Goal: Task Accomplishment & Management: Manage account settings

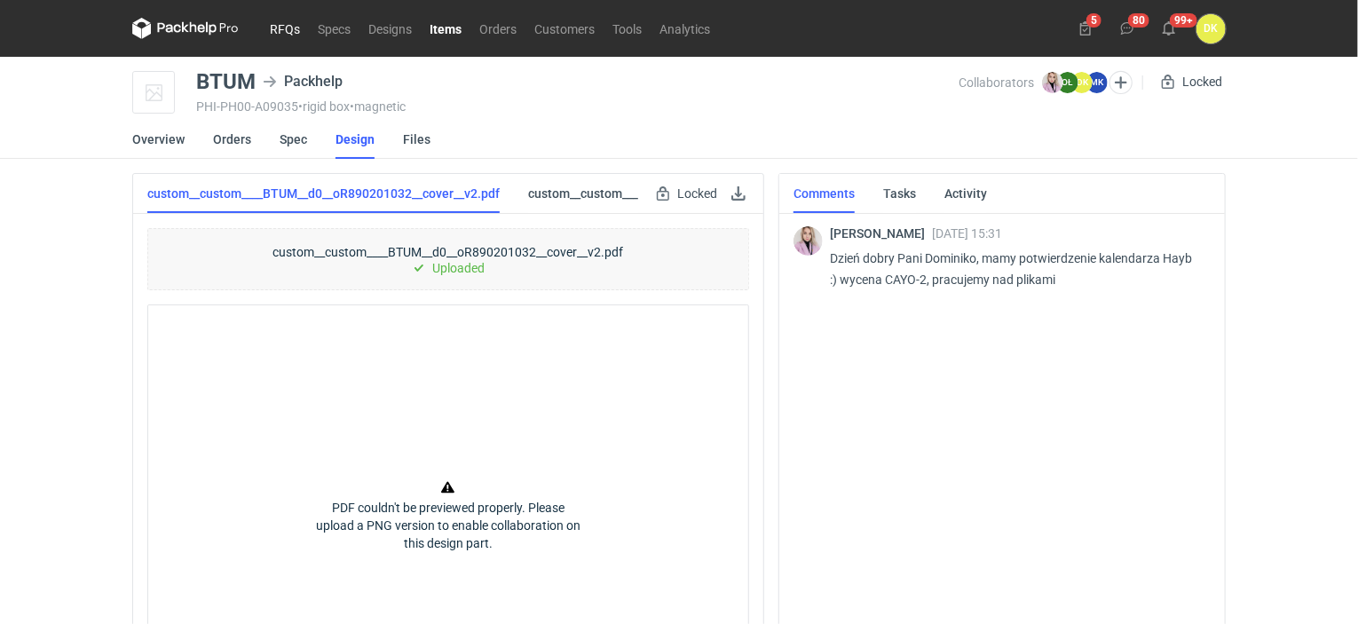
click at [292, 32] on link "RFQs" at bounding box center [285, 28] width 48 height 21
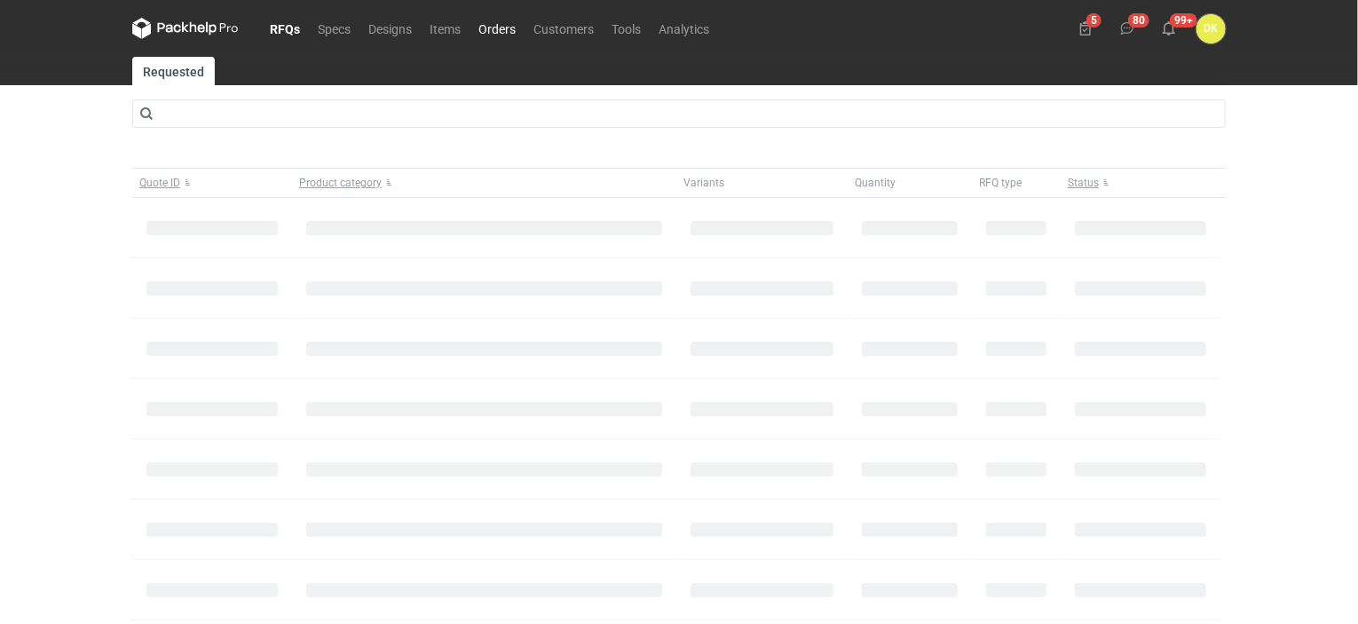
click at [500, 28] on link "Orders" at bounding box center [496, 28] width 55 height 21
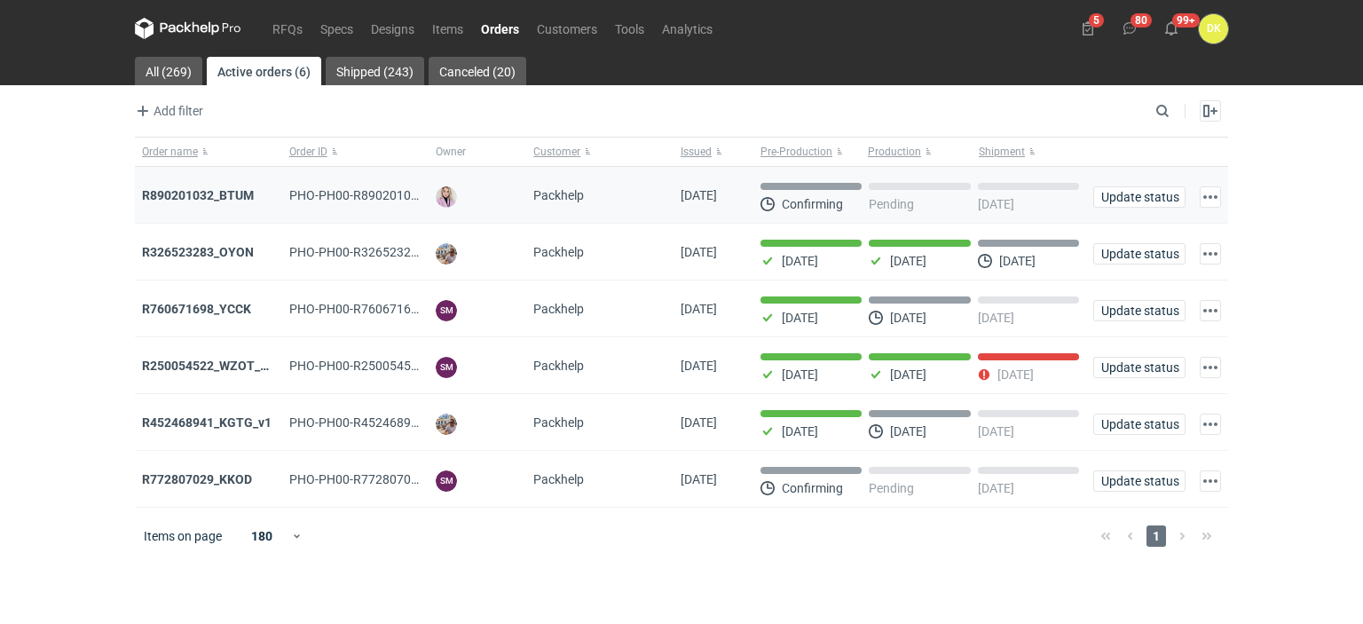
click at [227, 186] on div "R890201032_BTUM" at bounding box center [208, 195] width 133 height 18
click at [216, 197] on strong "R890201032_BTUM" at bounding box center [198, 195] width 112 height 14
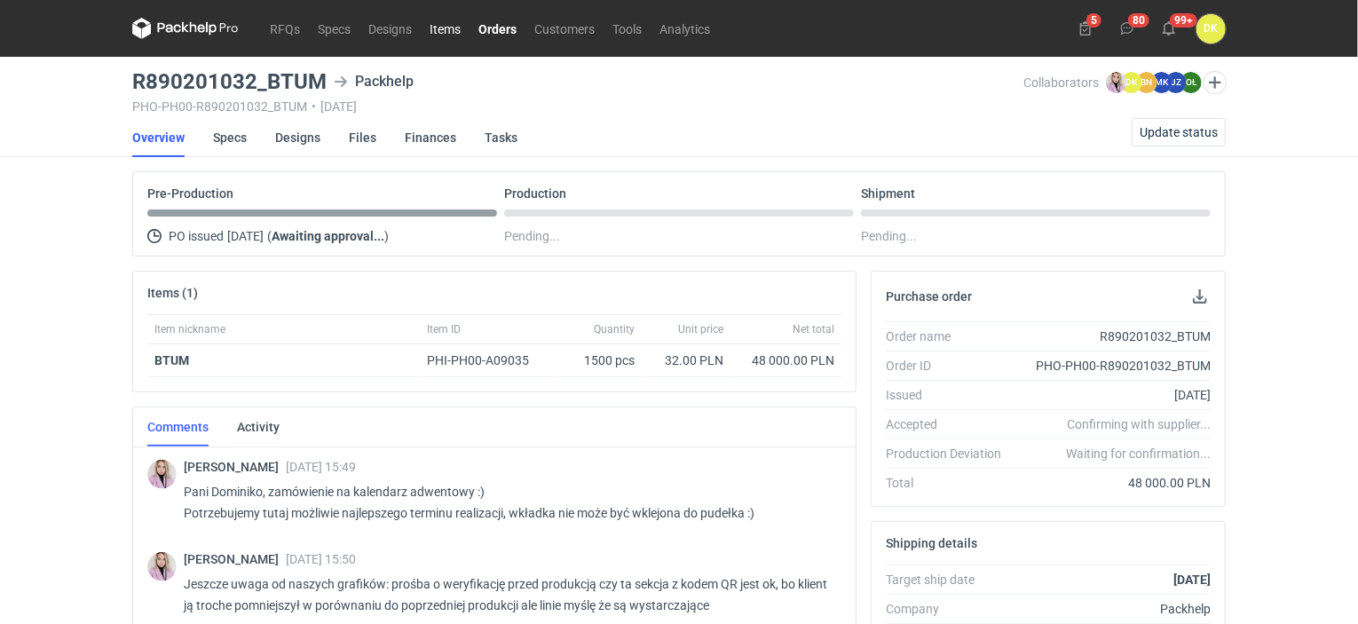
click at [447, 26] on link "Items" at bounding box center [445, 28] width 49 height 21
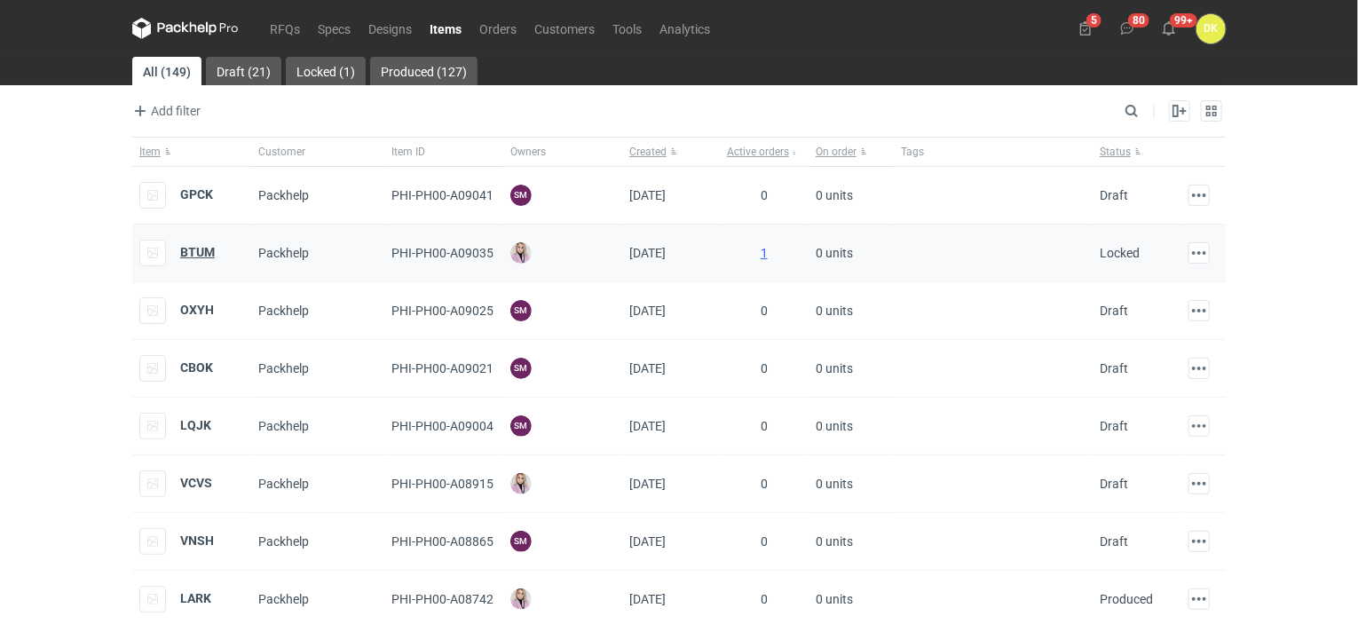
click at [192, 248] on strong "BTUM" at bounding box center [197, 252] width 35 height 14
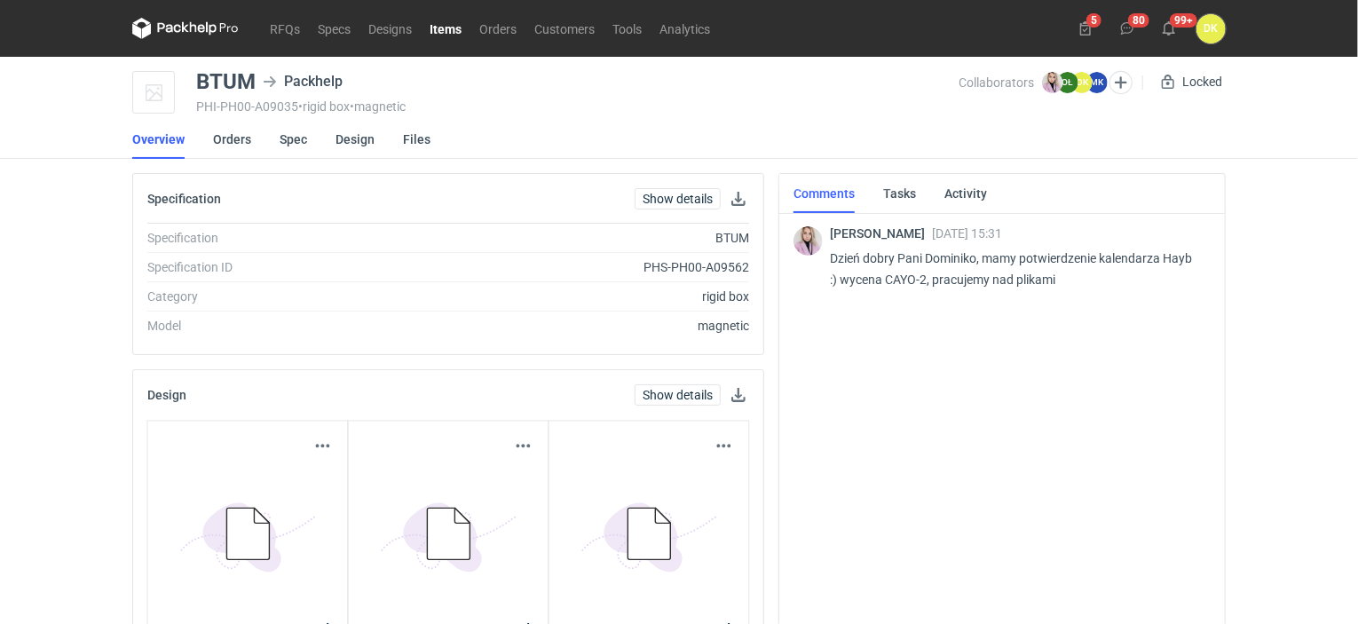
click at [900, 273] on p "Dzień dobry Pani Dominiko, mamy potwierdzenie kalendarza Hayb :) wycena CAYO-2,…" at bounding box center [1013, 269] width 366 height 43
copy p "CAYO"
click at [160, 139] on link "Overview" at bounding box center [158, 139] width 52 height 39
click at [234, 145] on link "Orders" at bounding box center [232, 139] width 38 height 39
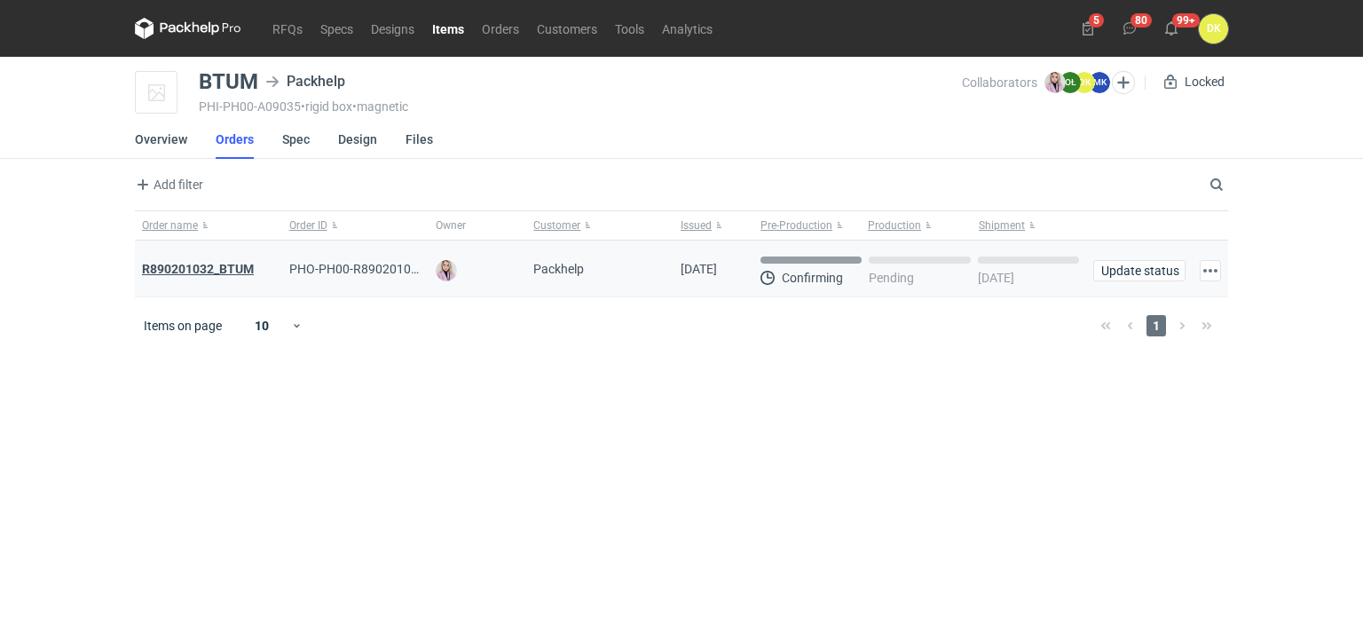
click at [241, 267] on strong "R890201032_BTUM" at bounding box center [198, 269] width 112 height 14
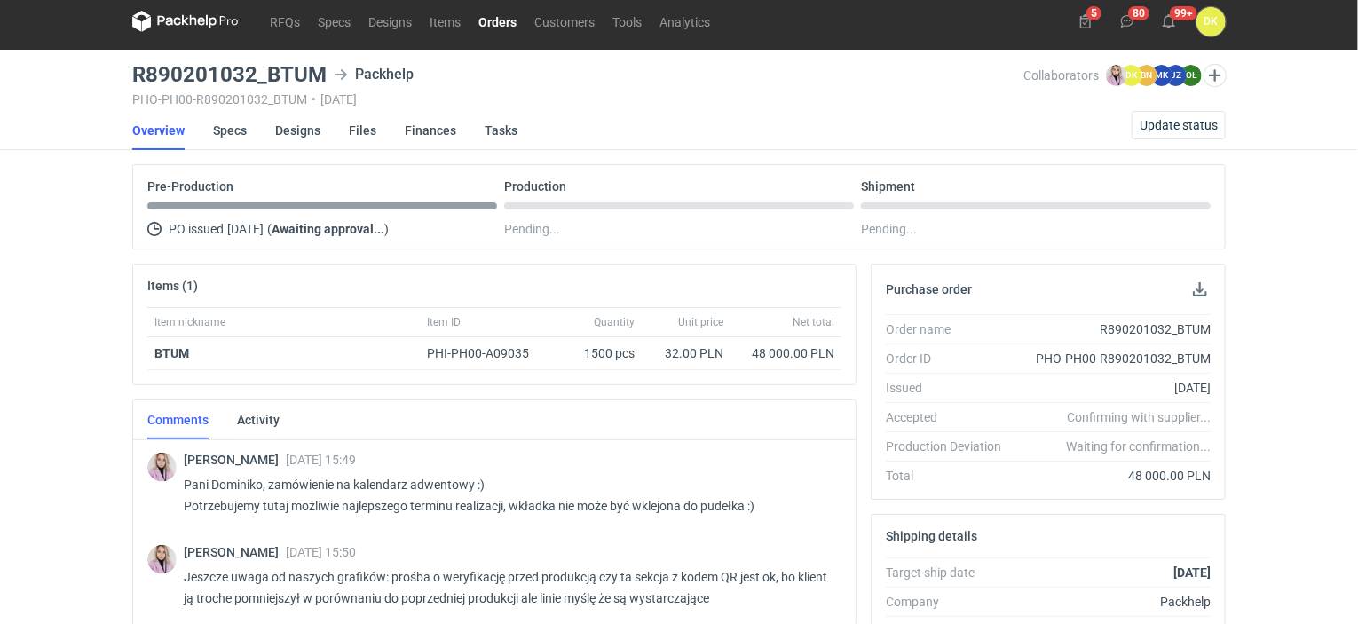
scroll to position [7, 0]
click at [1208, 119] on span "Update status" at bounding box center [1178, 125] width 78 height 12
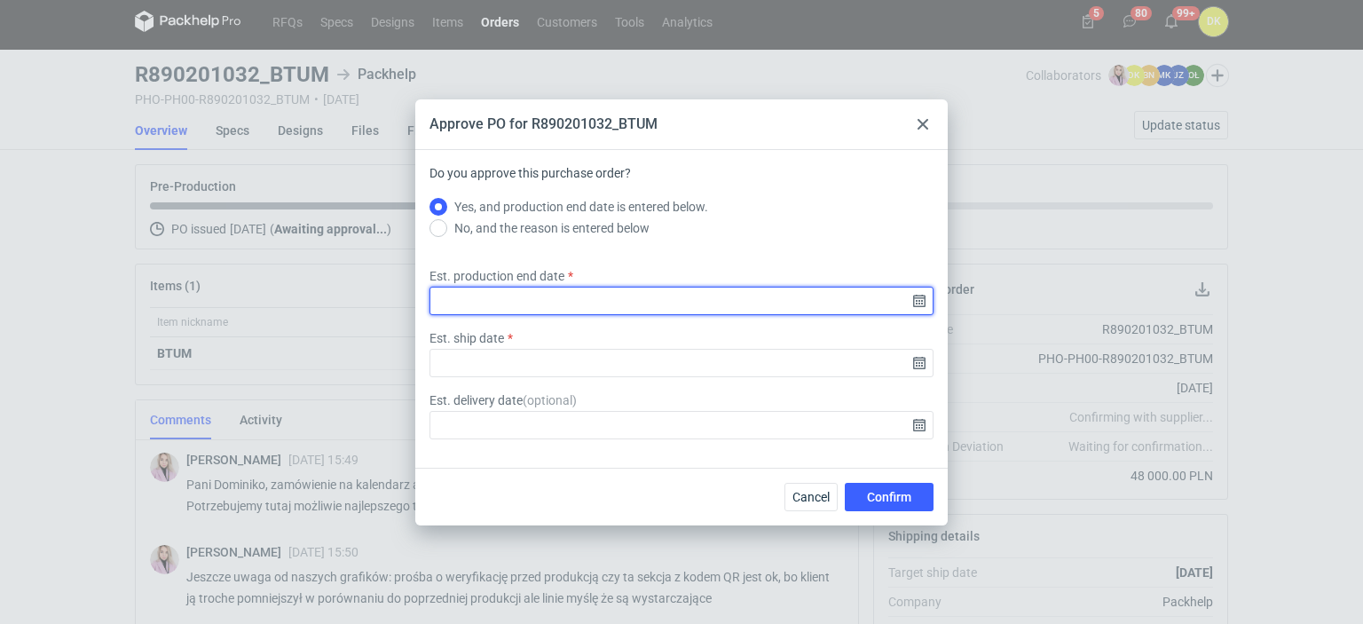
click at [548, 290] on input "Est. production end date" at bounding box center [681, 301] width 504 height 28
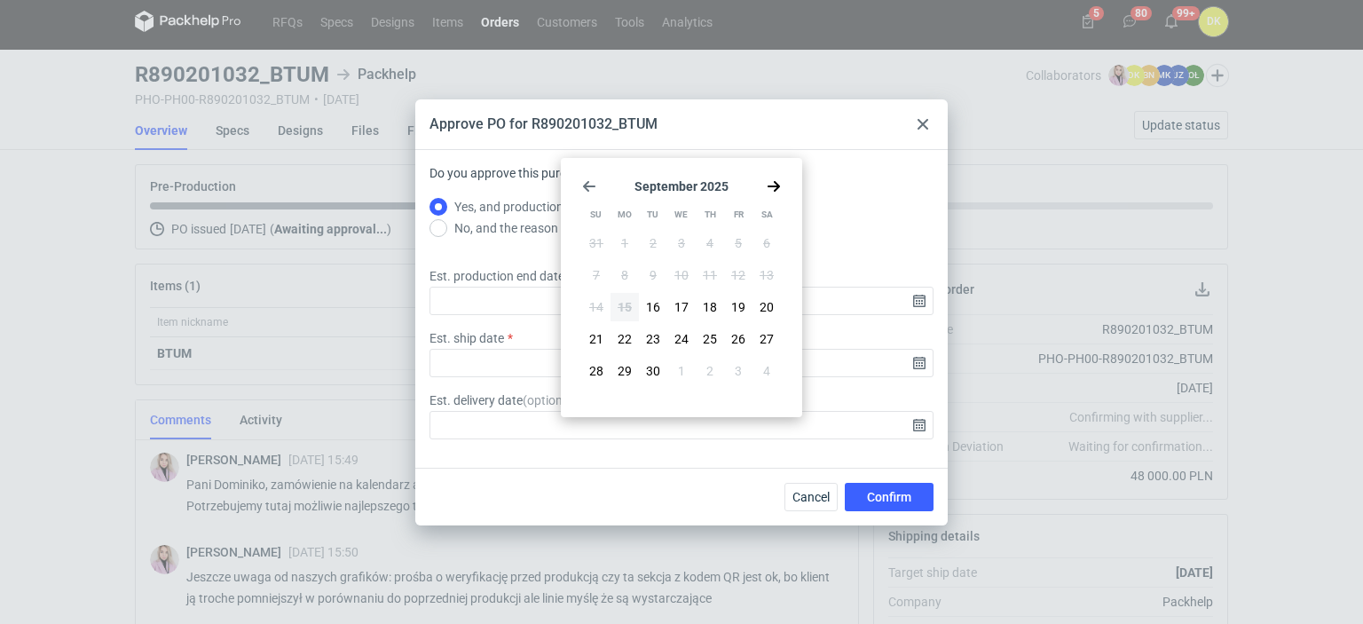
click at [769, 191] on icon "Go forward 1 month" at bounding box center [774, 186] width 14 height 14
click at [738, 304] on span "17" at bounding box center [738, 307] width 14 height 18
type input "[DATE]"
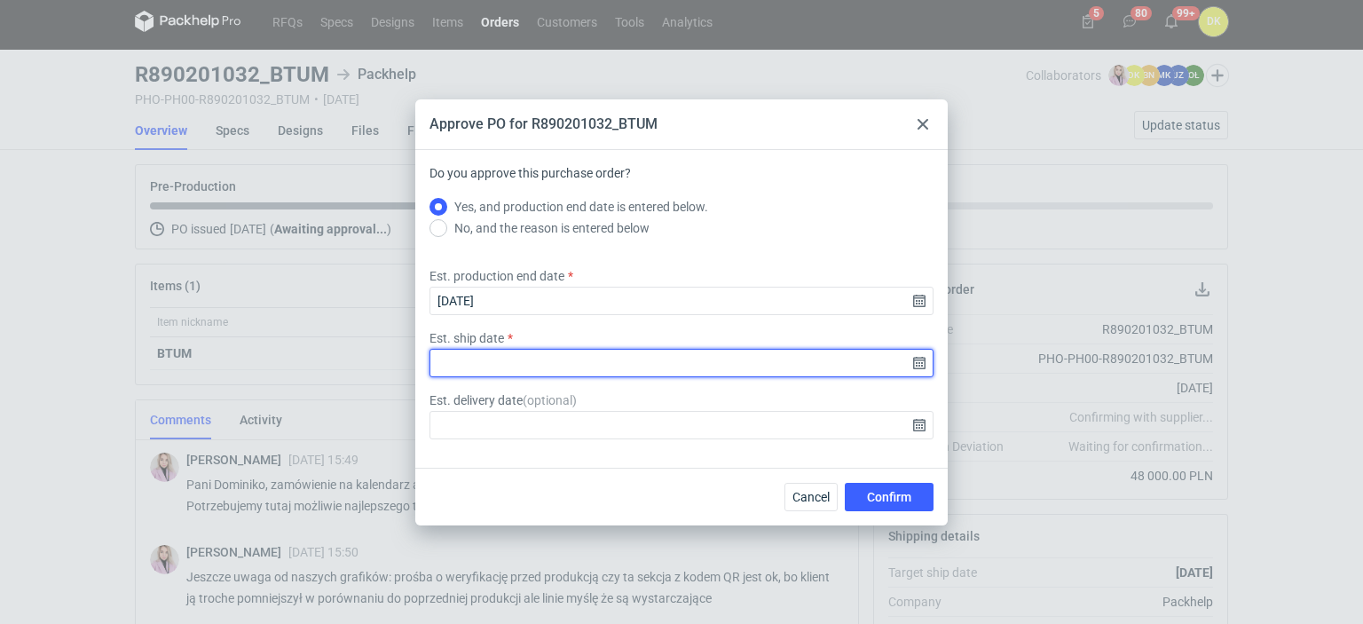
click at [653, 353] on input "Est. ship date" at bounding box center [681, 363] width 504 height 28
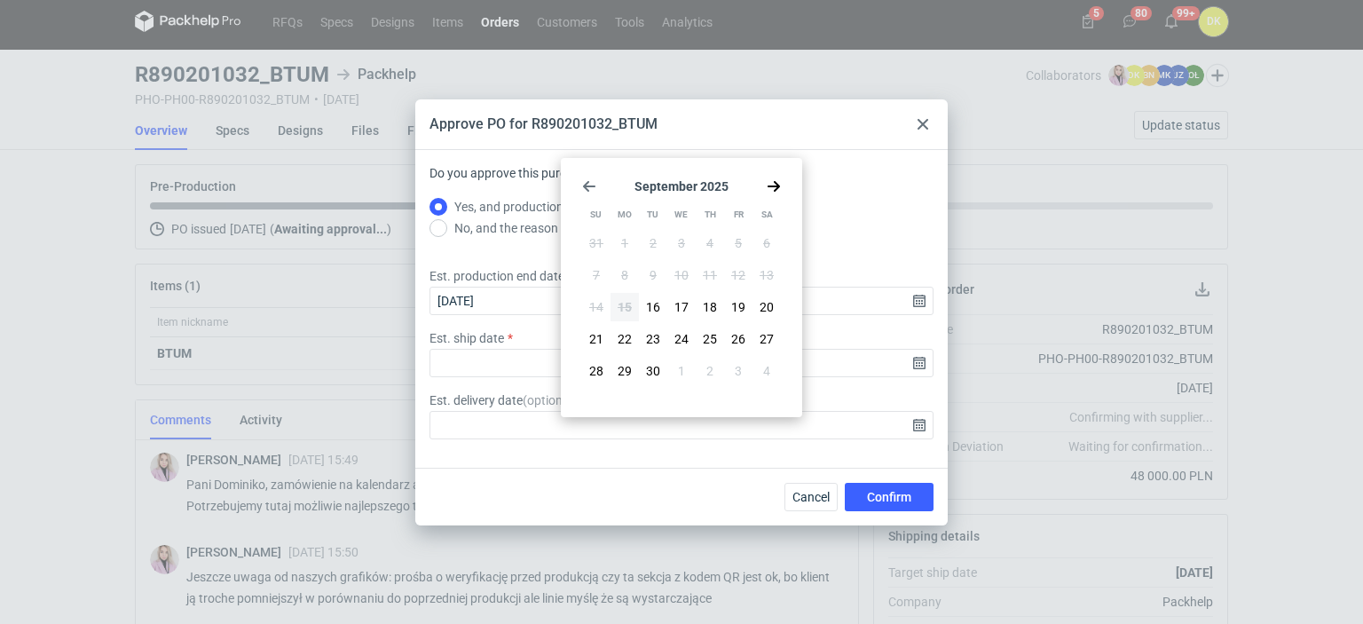
click at [775, 182] on use "Go forward 1 month" at bounding box center [774, 186] width 12 height 11
click at [737, 312] on span "17" at bounding box center [738, 307] width 14 height 18
type input "[DATE]"
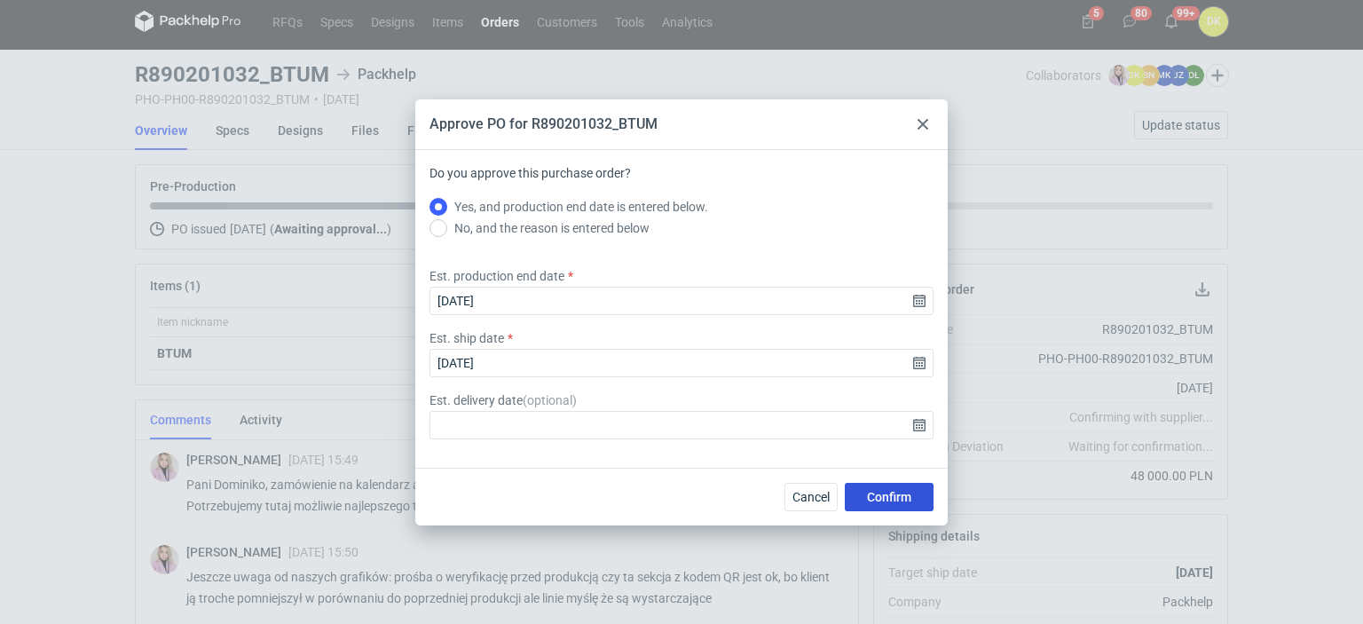
click at [870, 499] on span "Confirm" at bounding box center [889, 497] width 44 height 12
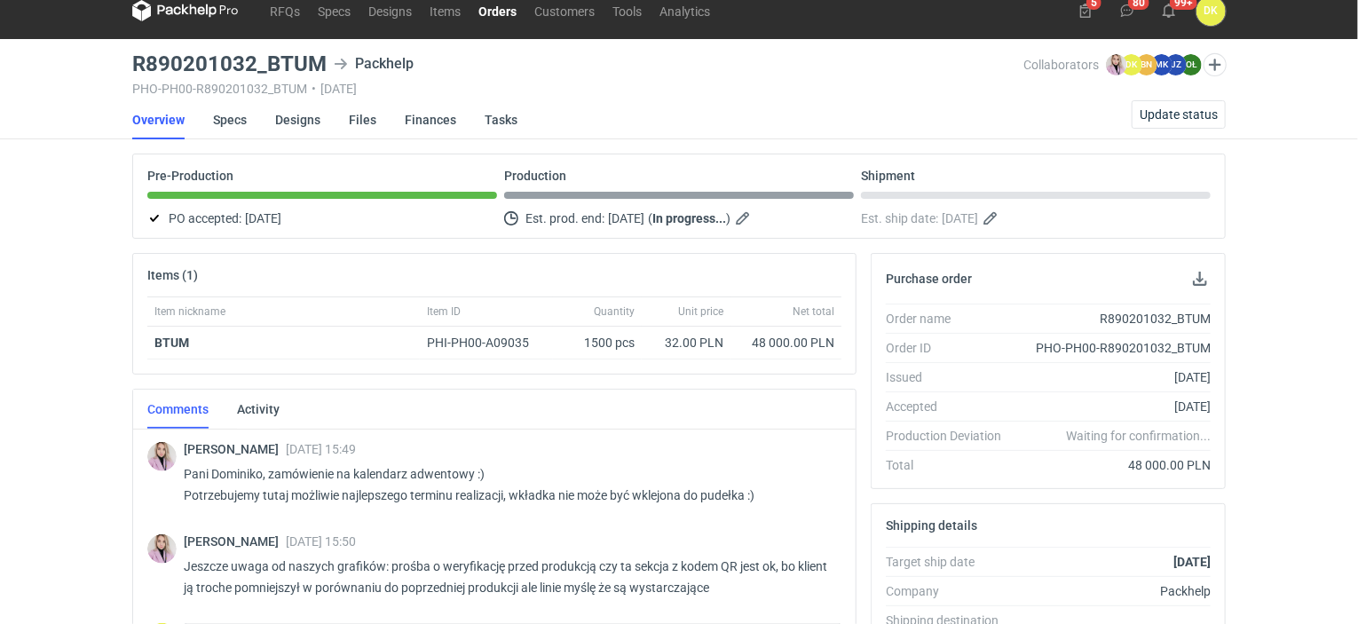
scroll to position [0, 0]
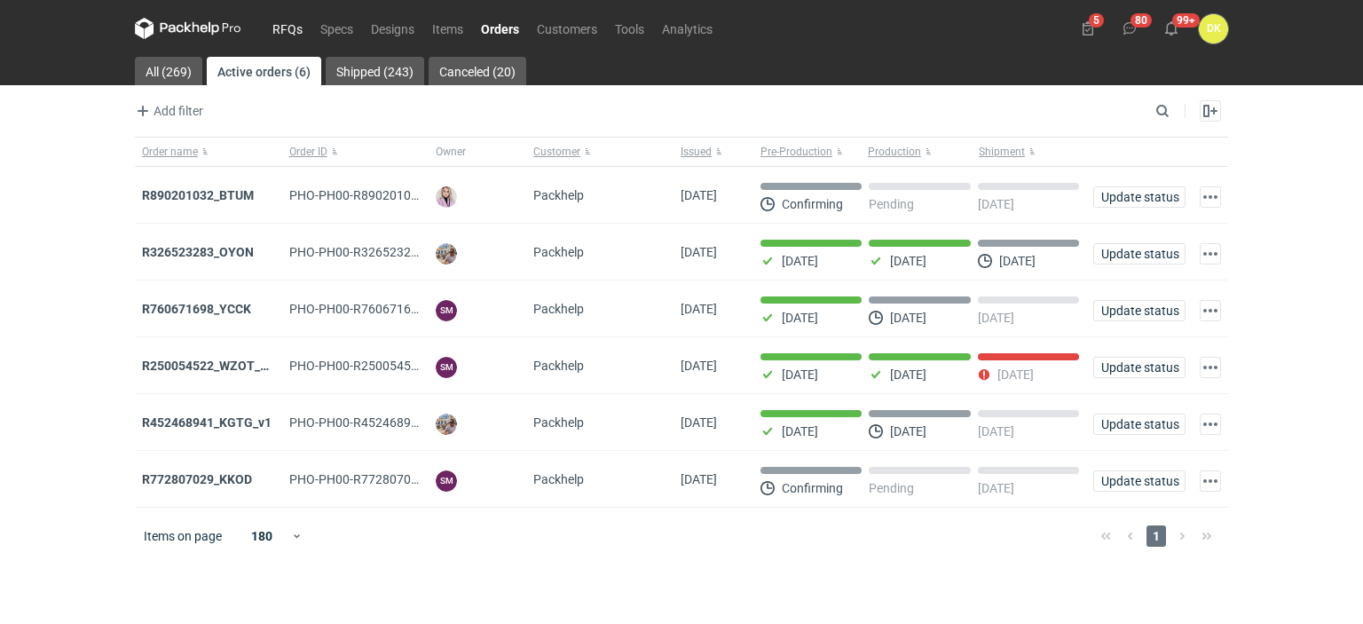
click at [290, 26] on link "RFQs" at bounding box center [288, 28] width 48 height 21
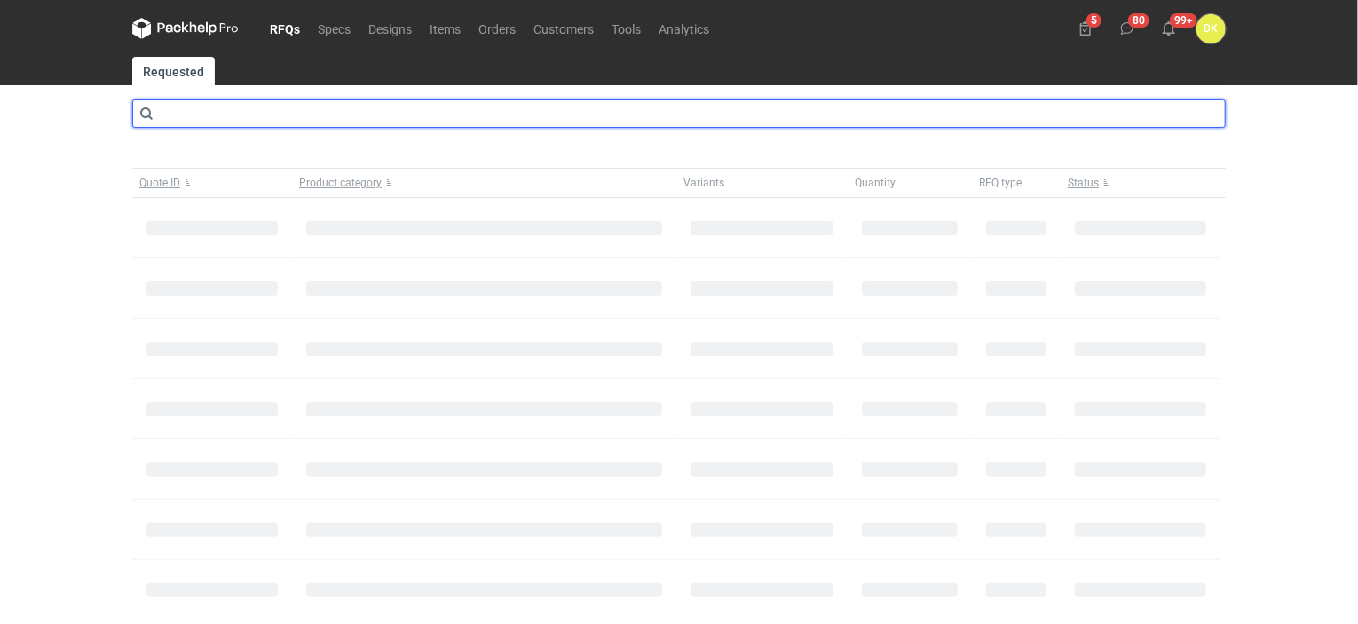
click at [295, 109] on input "text" at bounding box center [678, 113] width 1093 height 28
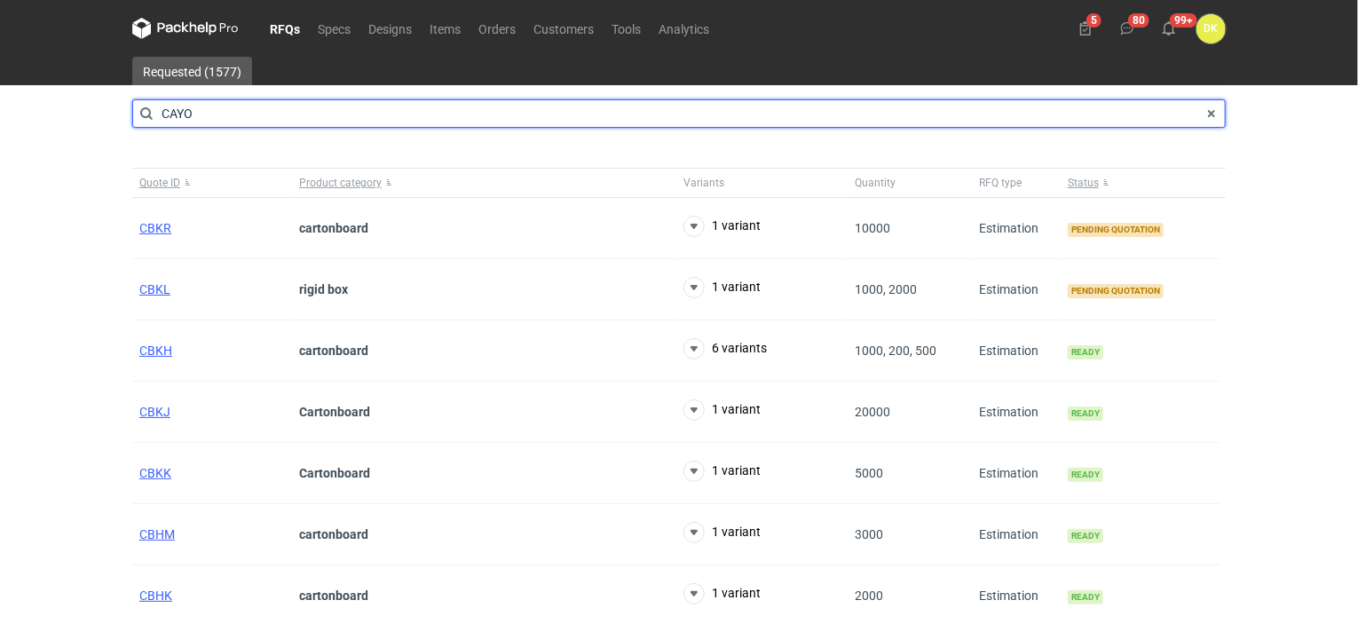
type input "CAYO"
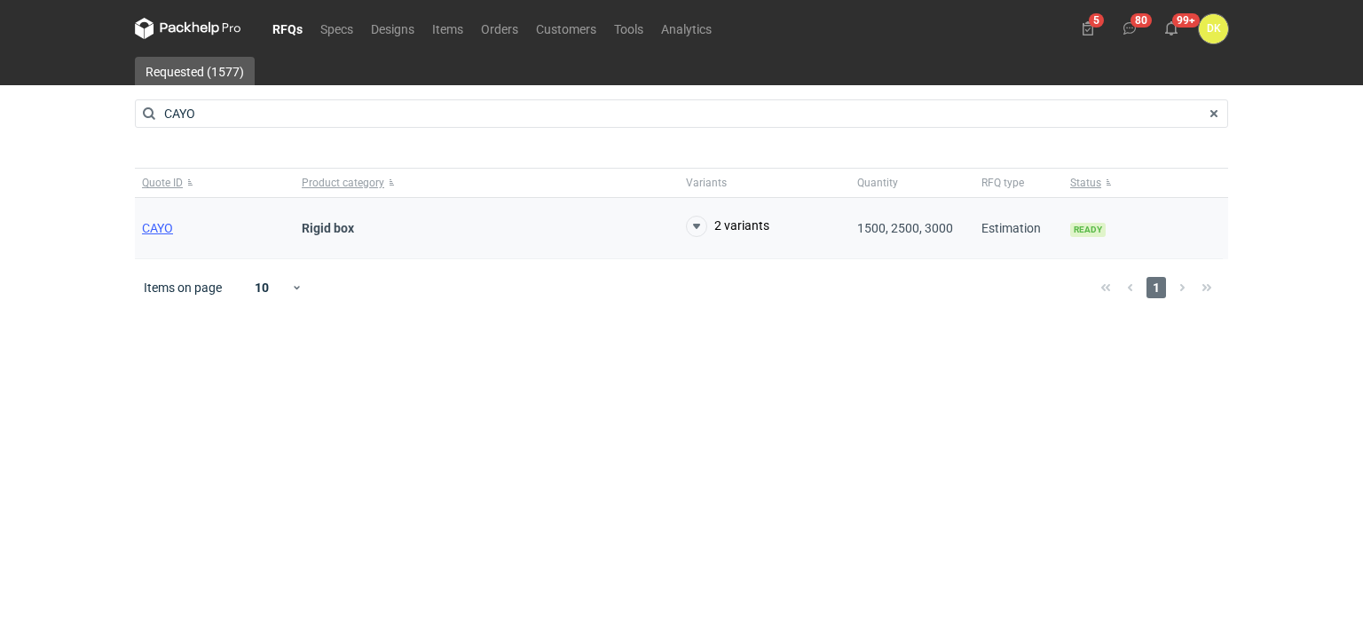
click at [146, 217] on div "CAYO" at bounding box center [215, 228] width 160 height 61
click at [147, 227] on span "CAYO" at bounding box center [157, 228] width 31 height 14
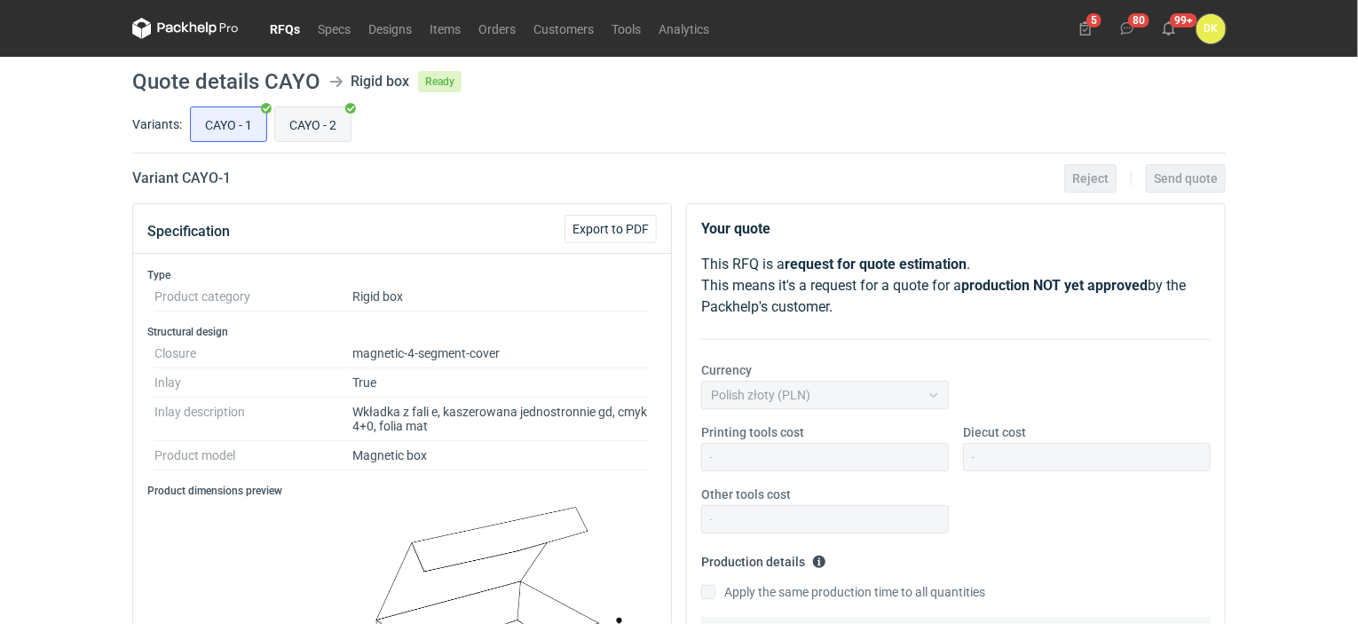
click at [303, 114] on input "CAYO - 2" at bounding box center [312, 124] width 75 height 34
radio input "true"
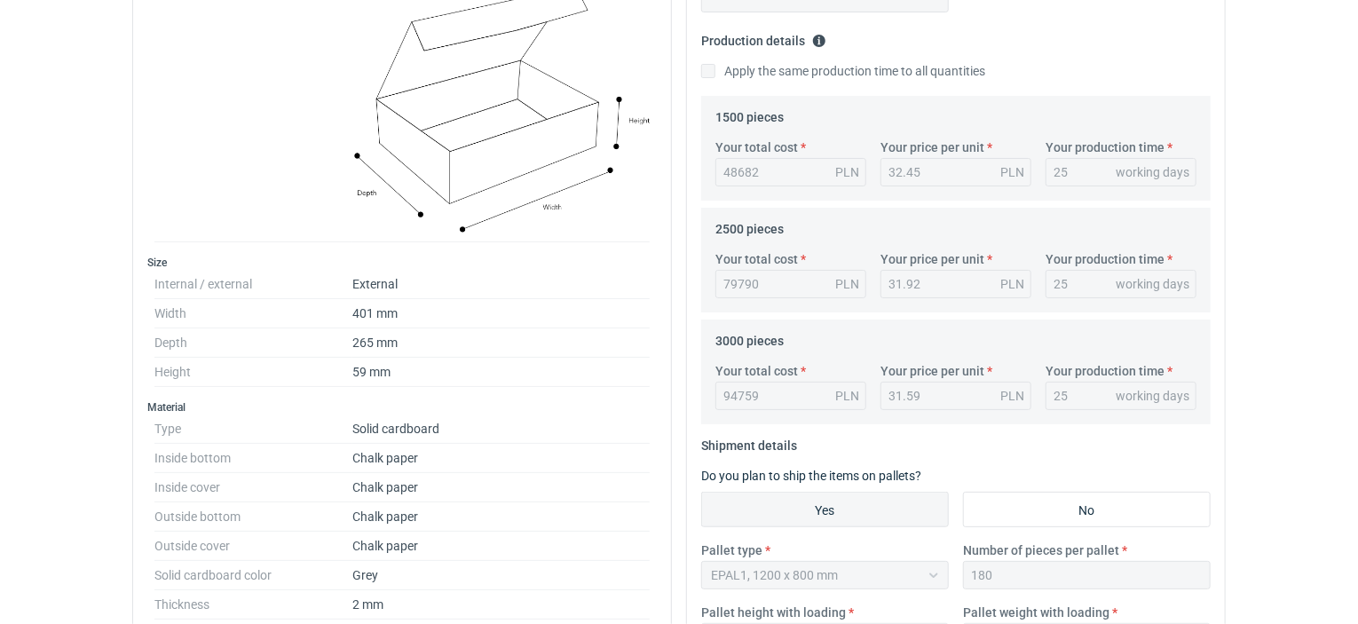
scroll to position [532, 0]
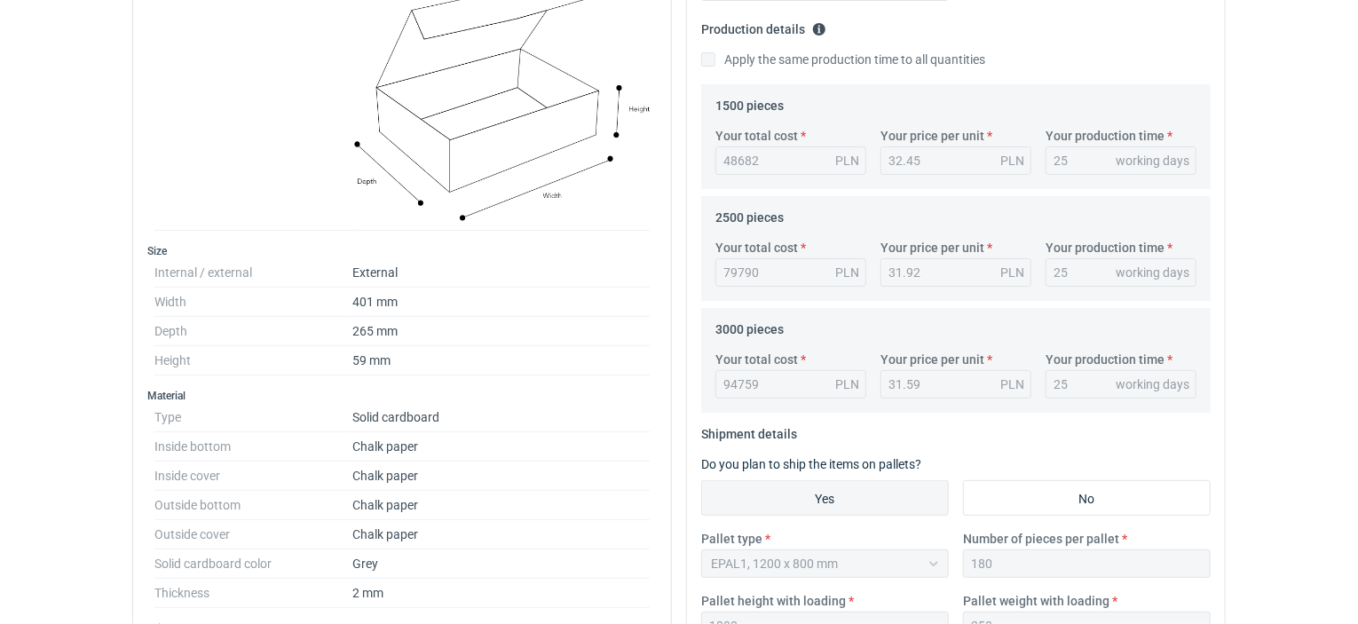
click at [633, 290] on dd "401 mm" at bounding box center [500, 302] width 297 height 29
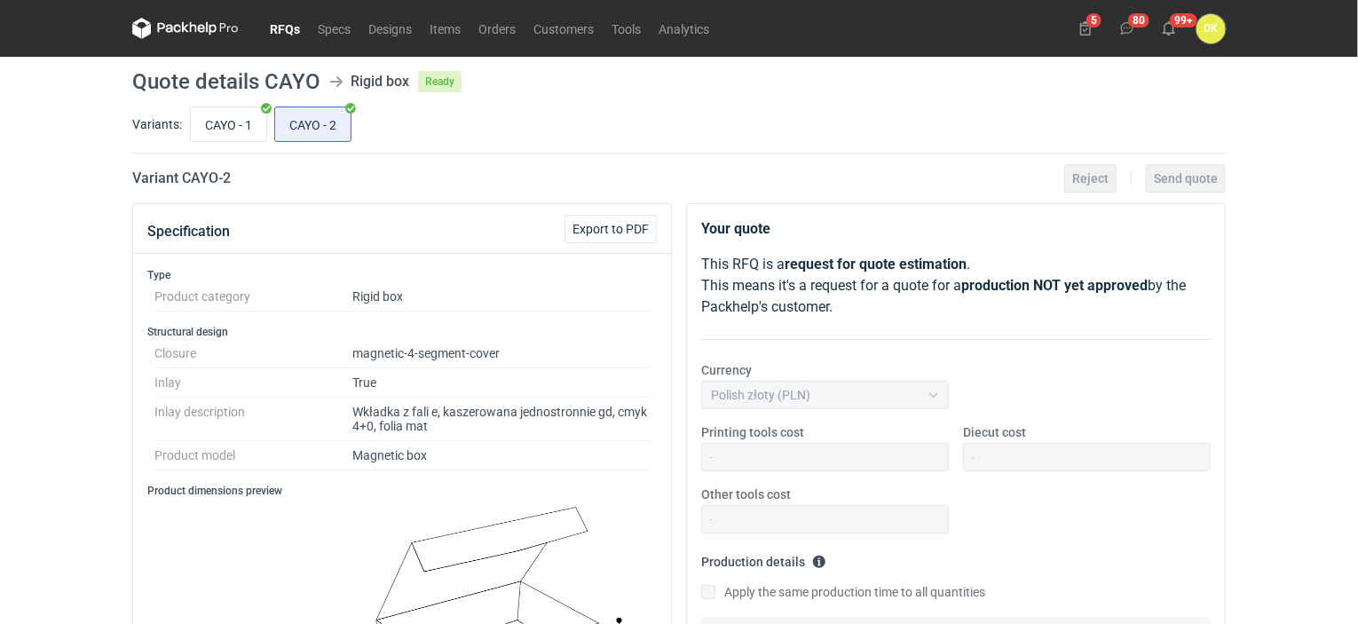
scroll to position [444, 0]
